Goal: Check status: Check status

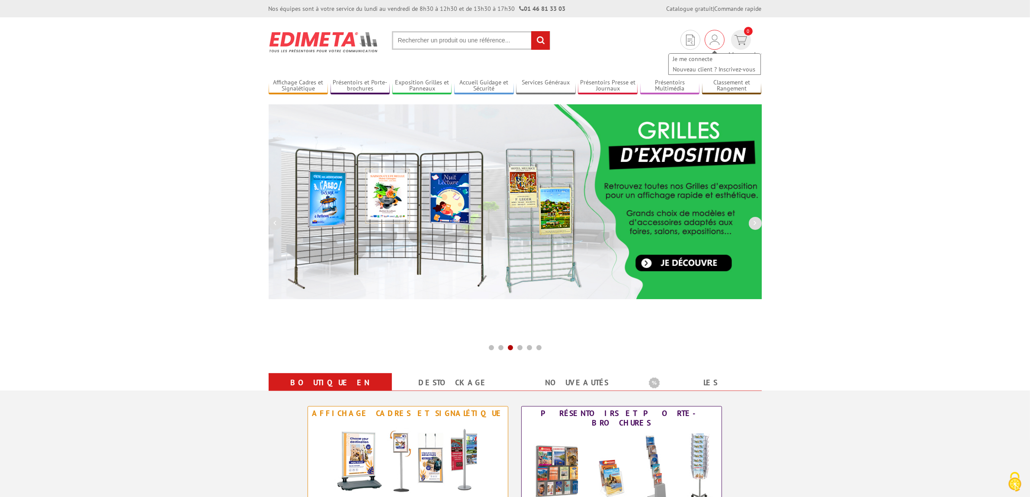
click at [710, 41] on img at bounding box center [715, 40] width 10 height 10
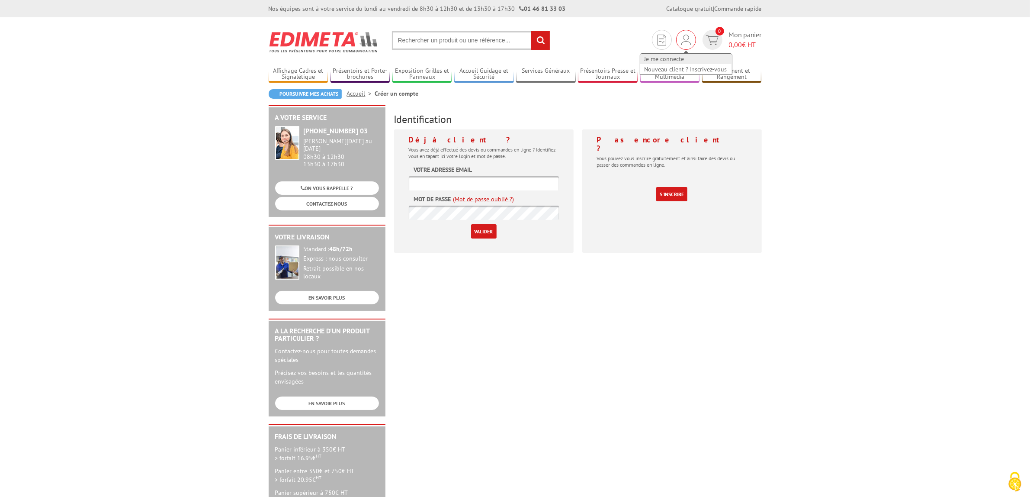
type input "[EMAIL_ADDRESS][DOMAIN_NAME]"
click at [675, 55] on link "Je me connecte" at bounding box center [686, 59] width 92 height 10
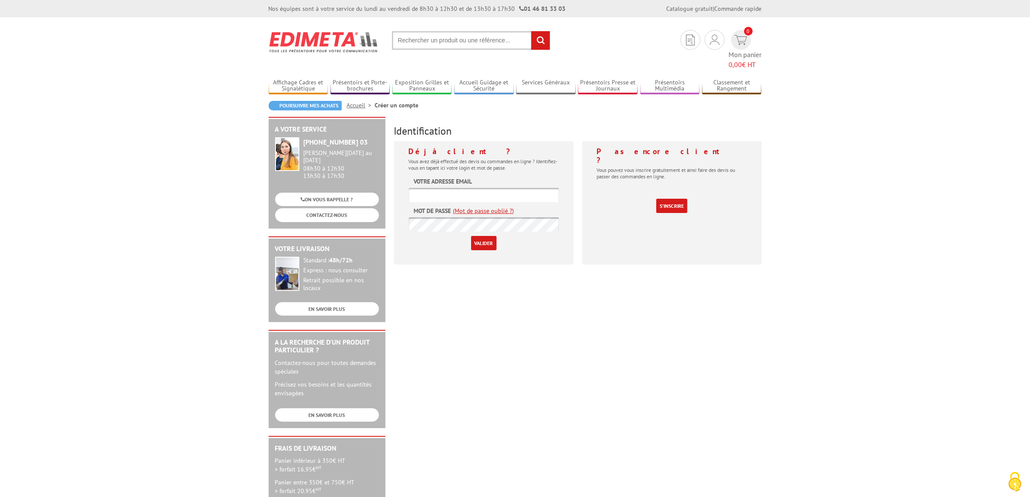
type input "[EMAIL_ADDRESS][DOMAIN_NAME]"
click at [470, 239] on div "Déjà client ? Vous avez déjà effectué des devis ou commandes en ligne ? Identif…" at bounding box center [484, 202] width 180 height 123
click at [477, 236] on input "Valider" at bounding box center [484, 243] width 26 height 14
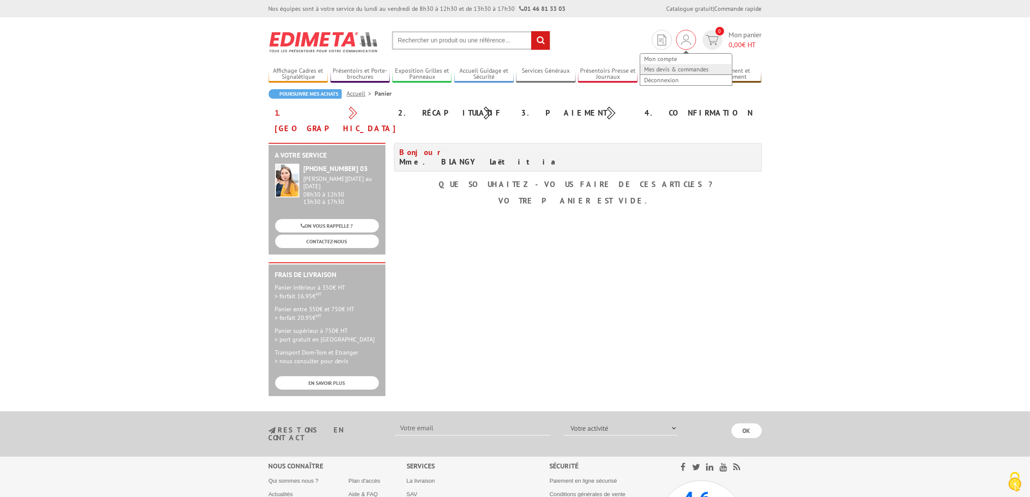
click at [686, 67] on link "Mes devis & commandes" at bounding box center [686, 69] width 92 height 10
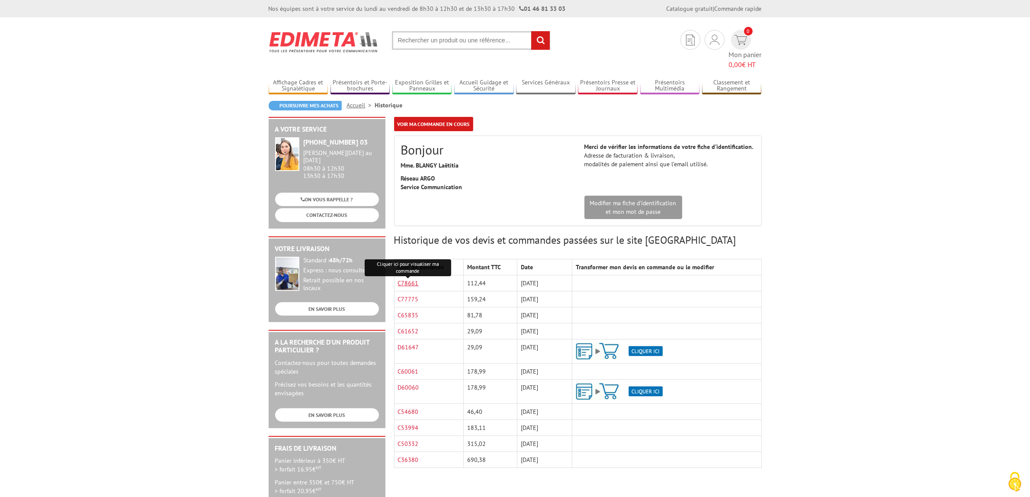
click at [401, 279] on link "C78661" at bounding box center [408, 283] width 21 height 8
click at [417, 38] on input "text" at bounding box center [471, 40] width 158 height 19
click at [429, 49] on input "text" at bounding box center [471, 40] width 158 height 19
click at [429, 47] on input "text" at bounding box center [471, 40] width 158 height 19
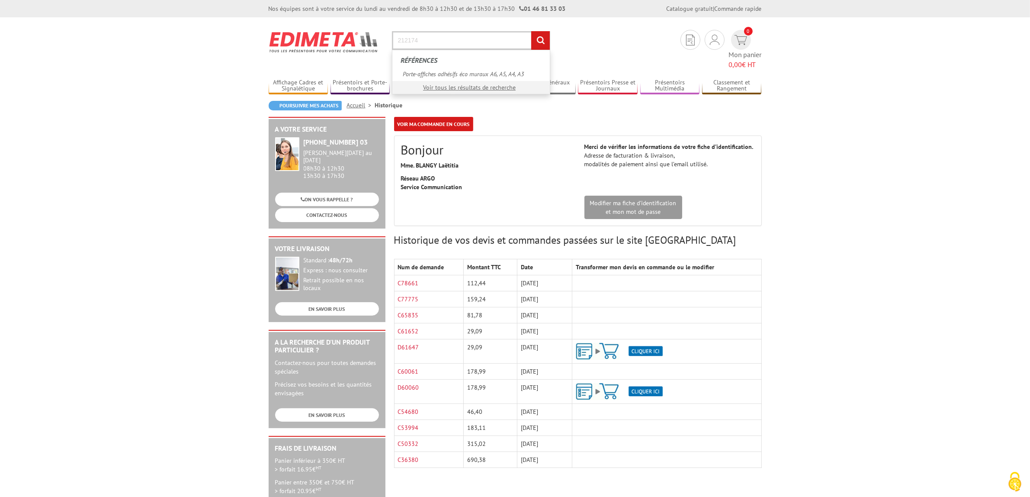
type input "212174"
click at [531, 31] on input "rechercher" at bounding box center [540, 40] width 19 height 19
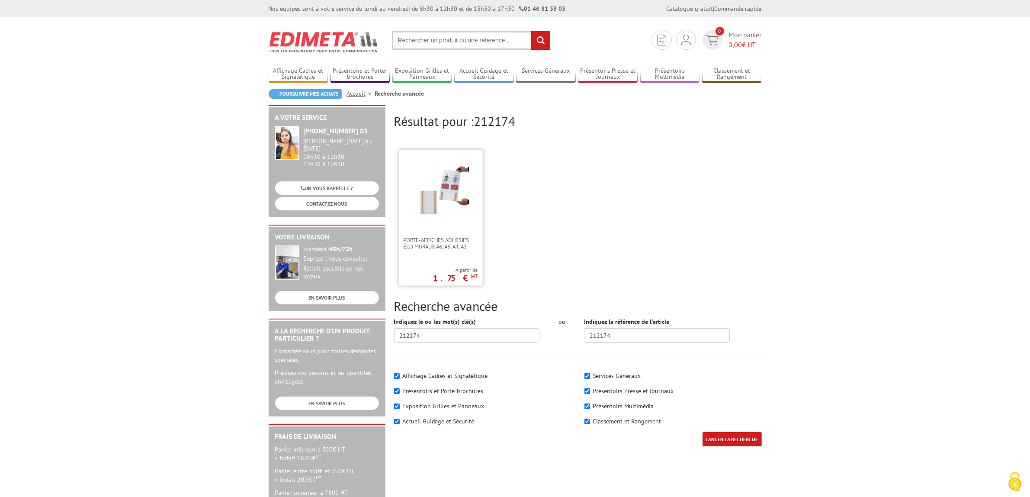
click at [446, 225] on link at bounding box center [440, 193] width 83 height 87
